Goal: Ask a question

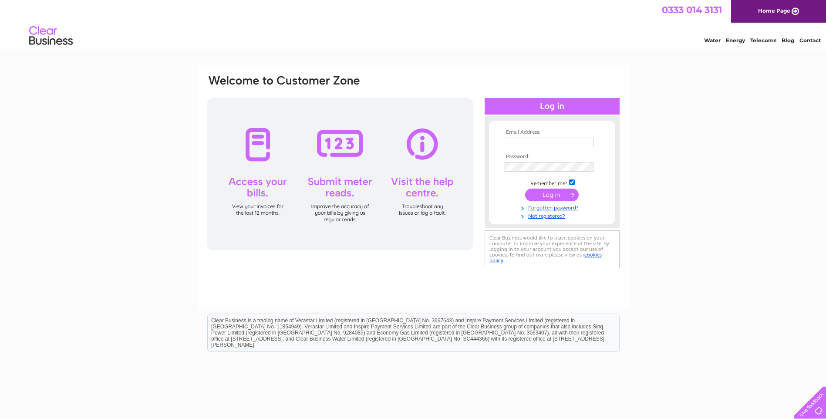
type input "[PERSON_NAME][EMAIL_ADDRESS][DOMAIN_NAME]"
click at [552, 196] on input "submit" at bounding box center [552, 195] width 54 height 12
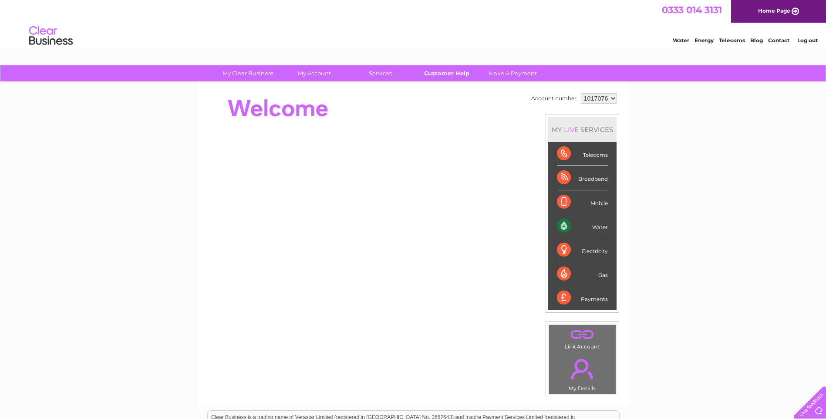
click at [447, 72] on link "Customer Help" at bounding box center [447, 73] width 72 height 16
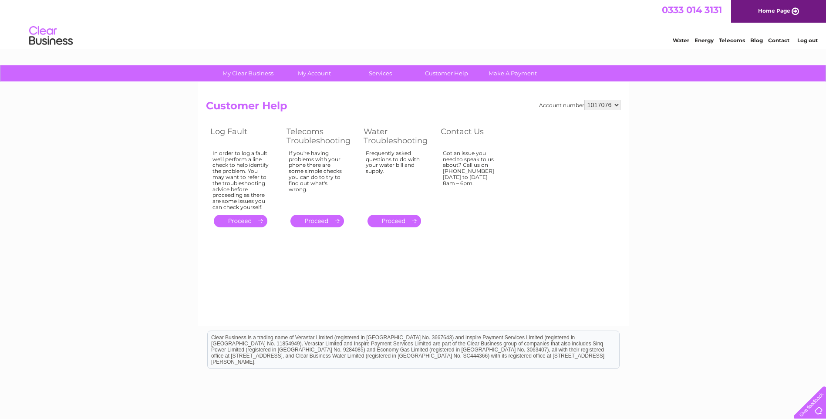
click at [318, 221] on link "." at bounding box center [317, 221] width 54 height 13
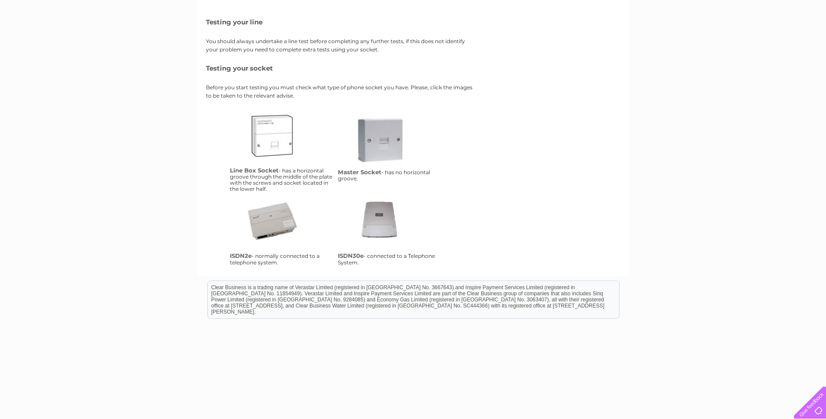
scroll to position [130, 0]
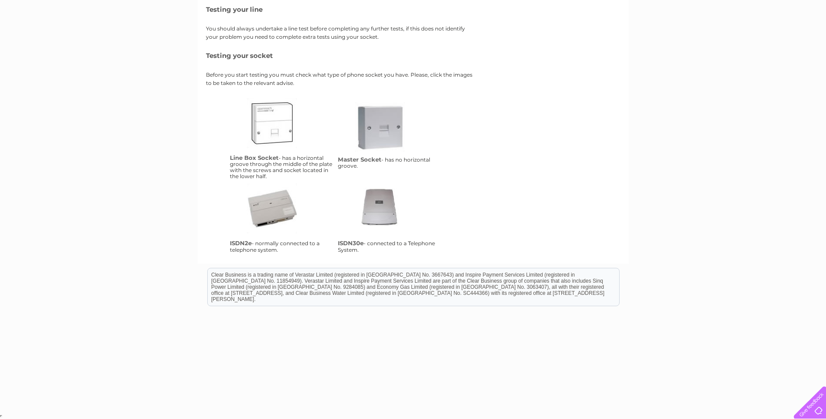
click at [372, 121] on link "ms" at bounding box center [390, 137] width 70 height 70
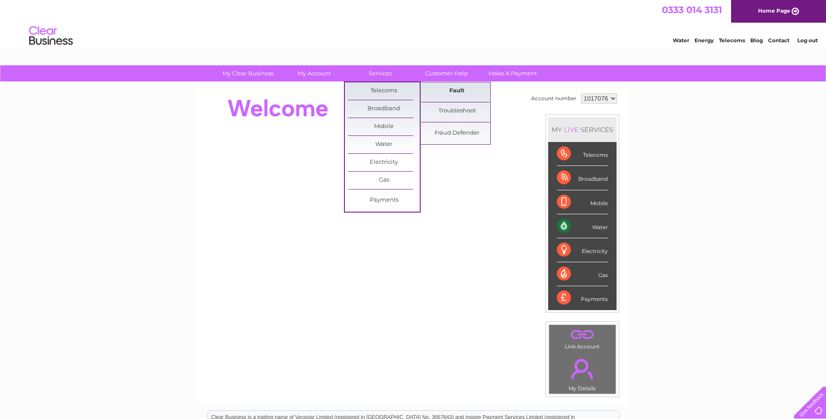
click at [461, 92] on link "Fault" at bounding box center [457, 90] width 72 height 17
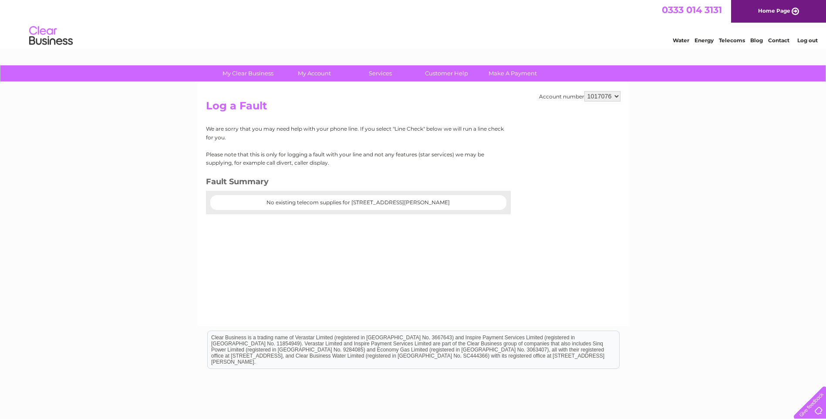
click at [338, 203] on center "No existing telecom supplies for 51 Fore Bondgate, Bishop Auckland, County Durh…" at bounding box center [358, 202] width 279 height 6
click at [612, 95] on select "1017076 2026933" at bounding box center [602, 96] width 36 height 10
select select "2026933"
click at [584, 91] on select "1017076 2026933" at bounding box center [602, 96] width 36 height 10
click at [324, 206] on div at bounding box center [358, 210] width 305 height 9
